Goal: Browse casually: Explore the website without a specific task or goal

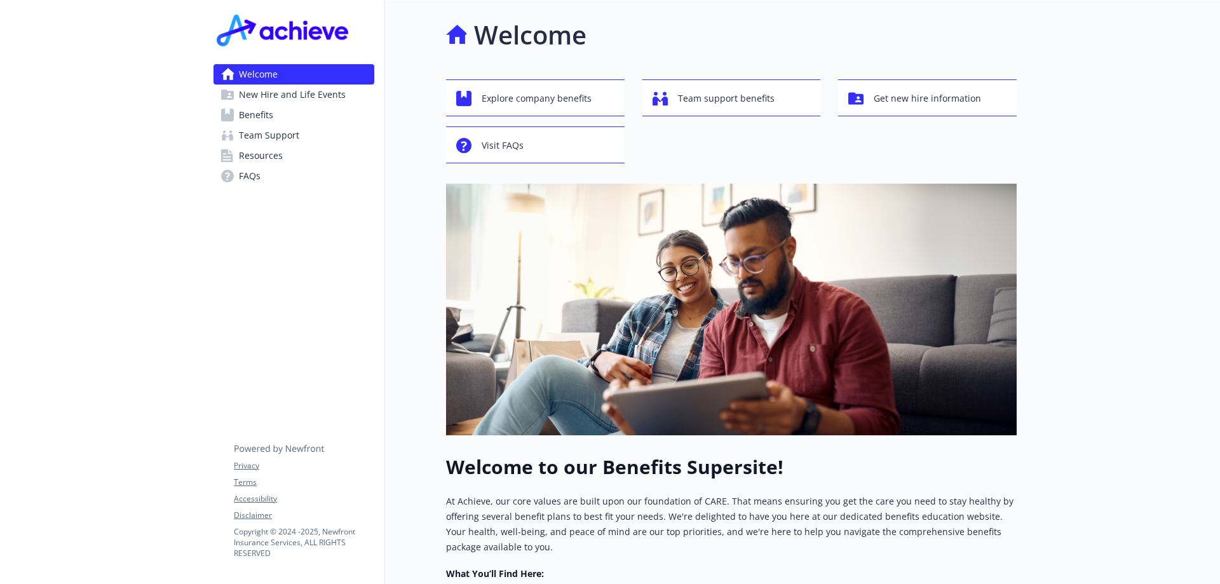
click at [441, 147] on div "Welcome Explore company benefits Team support benefits Get new hire information…" at bounding box center [701, 416] width 632 height 831
